Goal: Information Seeking & Learning: Learn about a topic

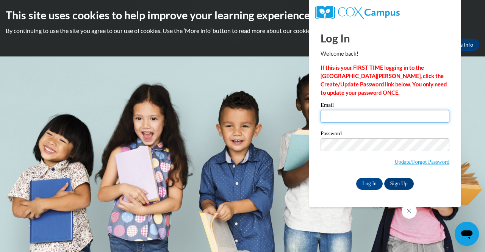
click at [333, 115] on input "Email" at bounding box center [384, 116] width 129 height 13
type input "[EMAIL_ADDRESS][DOMAIN_NAME]"
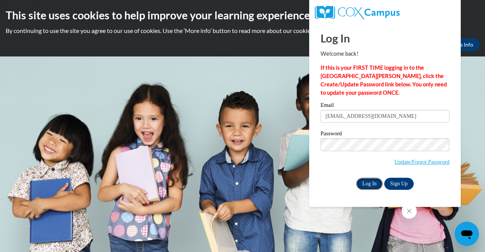
click at [364, 181] on input "Log In" at bounding box center [369, 184] width 27 height 12
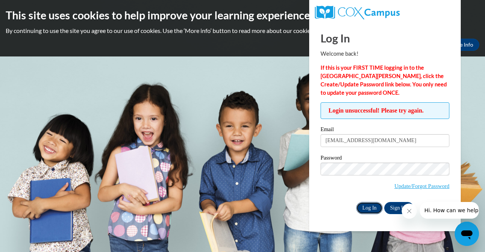
click at [363, 206] on input "Log In" at bounding box center [369, 208] width 27 height 12
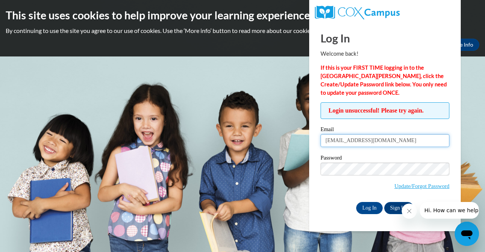
drag, startPoint x: 410, startPoint y: 138, endPoint x: 214, endPoint y: 156, distance: 197.0
click at [214, 156] on body "This site uses cookies to help improve your learning experience. By continuing …" at bounding box center [242, 126] width 485 height 252
type input "brittany_zabinski@dekalbschoolsga.org"
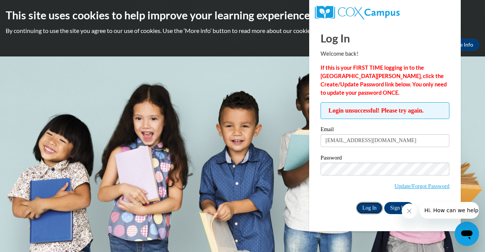
click at [367, 209] on input "Log In" at bounding box center [369, 208] width 27 height 12
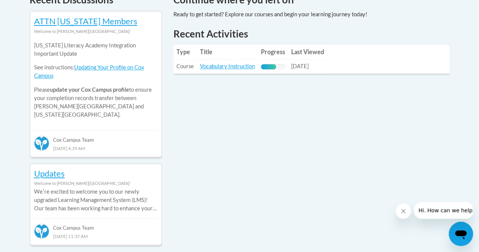
scroll to position [345, 0]
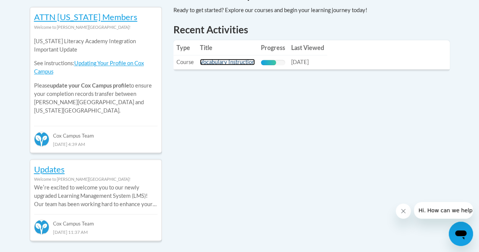
click at [217, 63] on link "Vocabulary Instruction" at bounding box center [227, 62] width 55 height 6
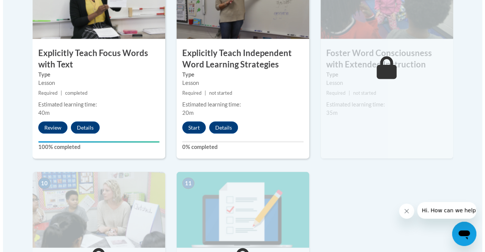
scroll to position [714, 0]
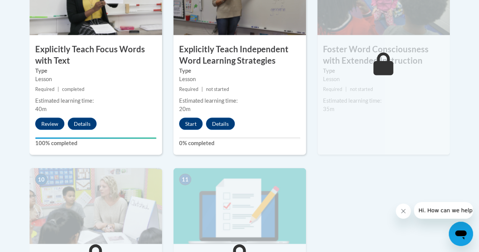
drag, startPoint x: 481, startPoint y: 29, endPoint x: 484, endPoint y: 167, distance: 137.9
click at [198, 119] on button "Start" at bounding box center [190, 123] width 23 height 12
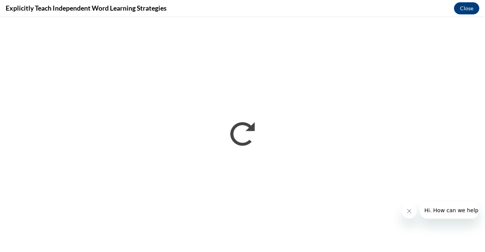
scroll to position [0, 0]
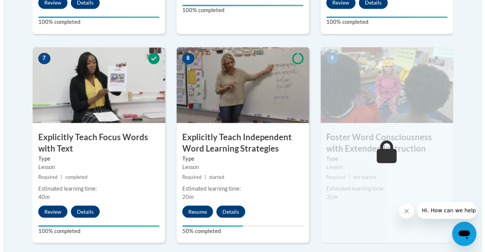
scroll to position [625, 0]
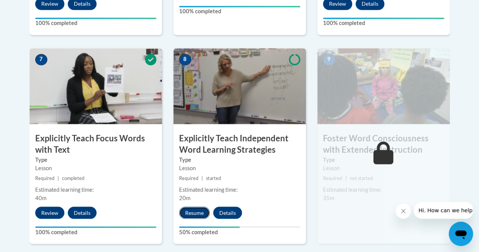
click at [197, 210] on button "Resume" at bounding box center [194, 212] width 31 height 12
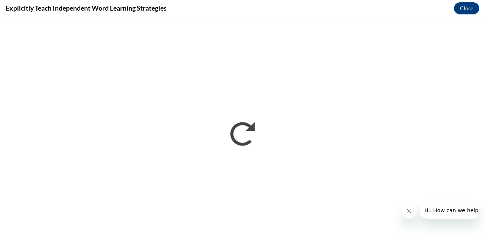
scroll to position [0, 0]
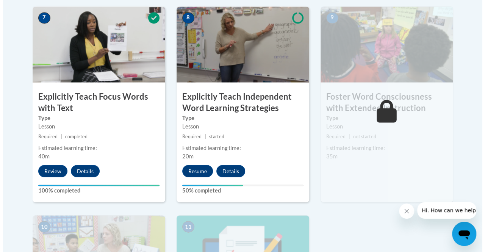
scroll to position [682, 0]
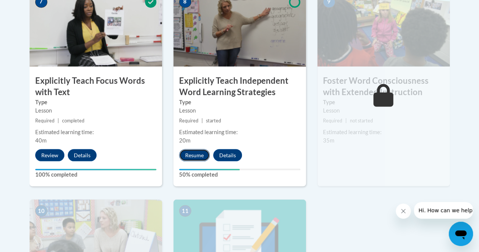
click at [189, 155] on button "Resume" at bounding box center [194, 155] width 31 height 12
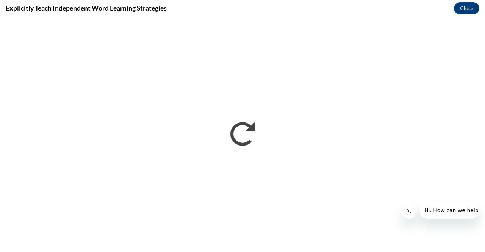
scroll to position [0, 0]
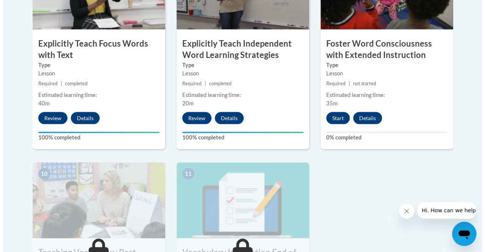
scroll to position [720, 0]
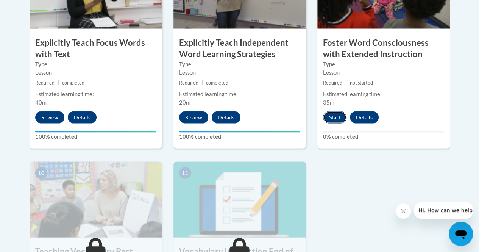
click at [329, 112] on button "Start" at bounding box center [334, 117] width 23 height 12
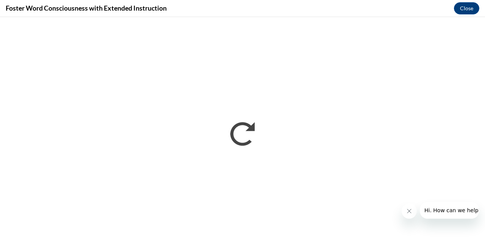
scroll to position [0, 0]
